Goal: Task Accomplishment & Management: Manage account settings

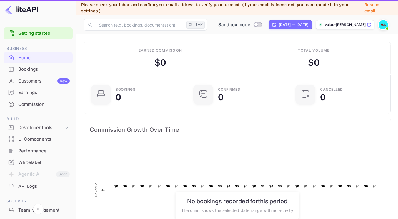
scroll to position [91, 94]
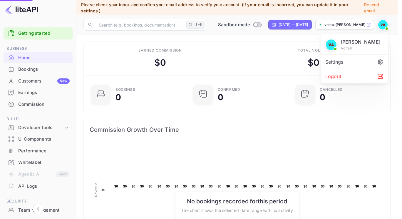
scroll to position [91, 94]
click at [359, 74] on div "Logout" at bounding box center [355, 76] width 68 height 14
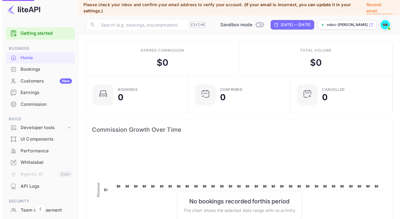
scroll to position [5, 5]
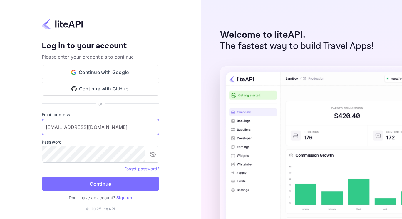
drag, startPoint x: 148, startPoint y: 128, endPoint x: 0, endPoint y: 129, distance: 148.0
click at [0, 130] on div "Your account has been created successfully, a confirmation link has been sent t…" at bounding box center [100, 109] width 201 height 219
type input "rad"
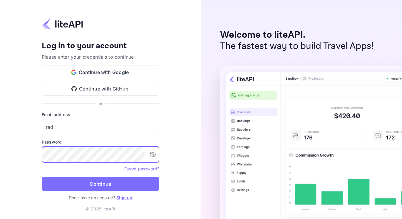
click at [0, 148] on div "Your account has been created successfully, a confirmation link has been sent t…" at bounding box center [100, 109] width 201 height 219
drag, startPoint x: 89, startPoint y: 140, endPoint x: 85, endPoint y: 140, distance: 3.5
click at [87, 140] on label "Password" at bounding box center [101, 142] width 118 height 6
click at [99, 71] on button "Continue with Google" at bounding box center [101, 72] width 118 height 14
